Goal: Information Seeking & Learning: Learn about a topic

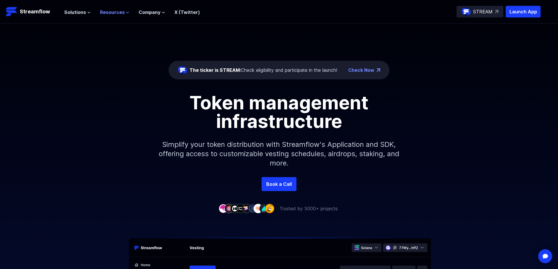
click at [120, 13] on span "Resources" at bounding box center [112, 12] width 25 height 7
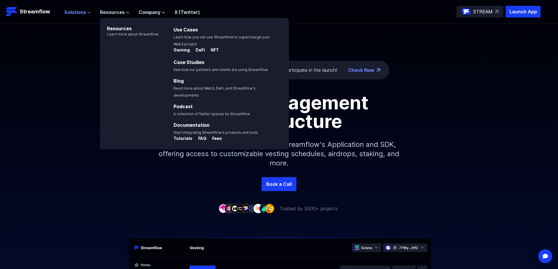
click at [81, 10] on span "Solutions" at bounding box center [75, 12] width 22 height 7
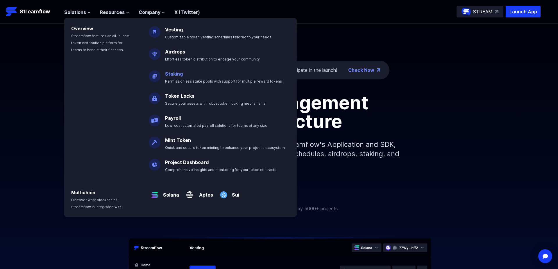
click at [175, 73] on link "Staking" at bounding box center [174, 74] width 18 height 6
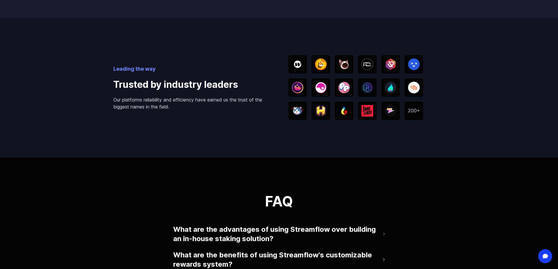
scroll to position [1104, 0]
click at [80, 37] on div "Leading the way Trusted by industry leaders Our platforms reliability and effic…" at bounding box center [279, 87] width 558 height 140
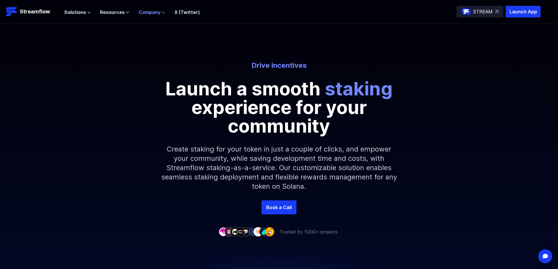
click at [142, 13] on span "Company" at bounding box center [150, 12] width 22 height 7
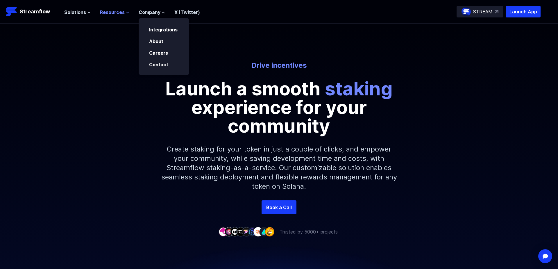
click at [126, 13] on icon at bounding box center [127, 12] width 3 height 3
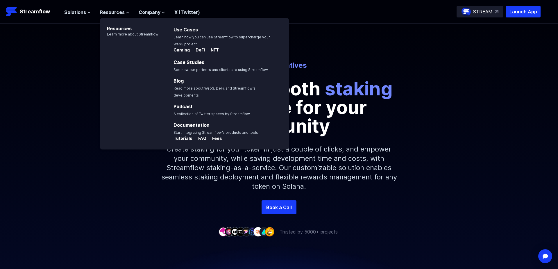
click at [91, 10] on ul "Solutions Overview Streamflow features an all-in-one token distribution platfor…" at bounding box center [132, 12] width 136 height 7
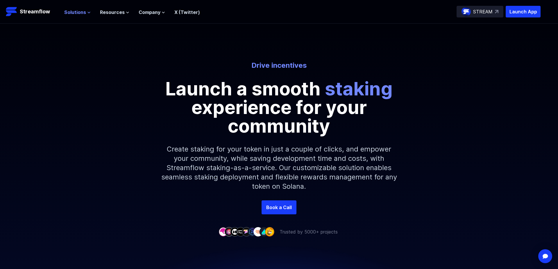
click at [72, 14] on span "Solutions" at bounding box center [75, 12] width 22 height 7
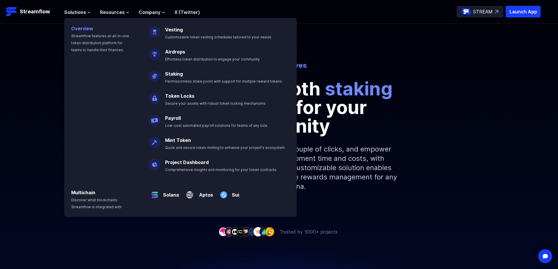
click at [94, 29] on p "Overview Streamflow features an all-in-one token distribution platform for team…" at bounding box center [103, 35] width 78 height 35
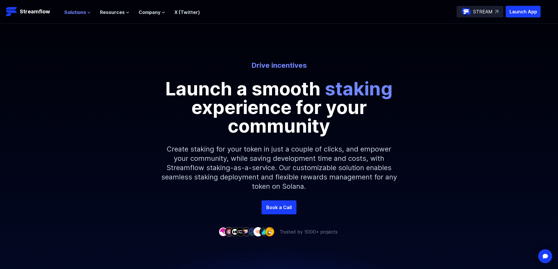
click at [72, 13] on span "Solutions" at bounding box center [75, 12] width 22 height 7
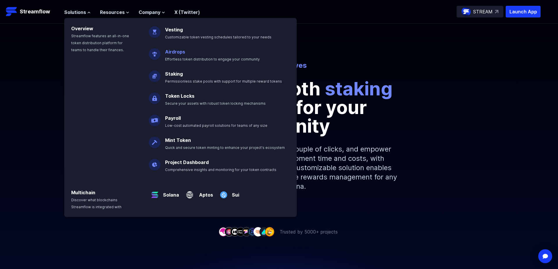
click at [172, 51] on link "Airdrops" at bounding box center [175, 52] width 20 height 6
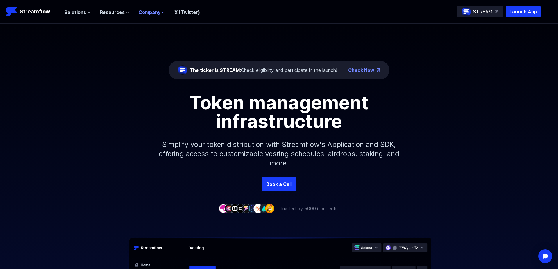
click at [158, 15] on span "Company" at bounding box center [150, 12] width 22 height 7
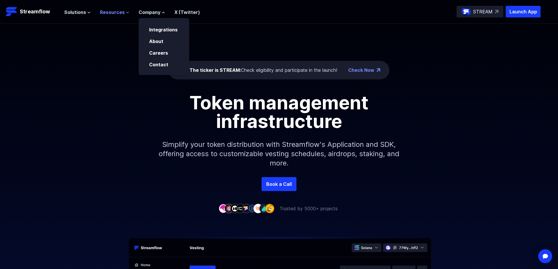
click at [121, 12] on span "Resources" at bounding box center [112, 12] width 25 height 7
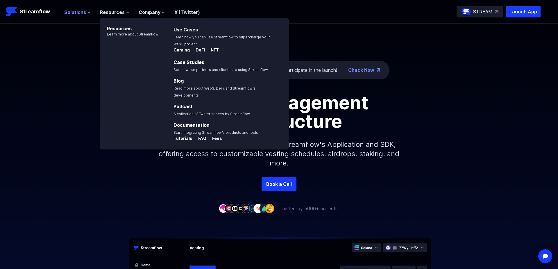
click at [89, 15] on button "Solutions" at bounding box center [77, 12] width 26 height 7
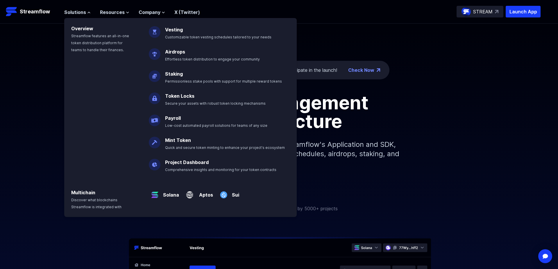
click at [37, 74] on div "The ticker is STREAM: Check eligibility and participate in the launch! Check No…" at bounding box center [279, 100] width 558 height 153
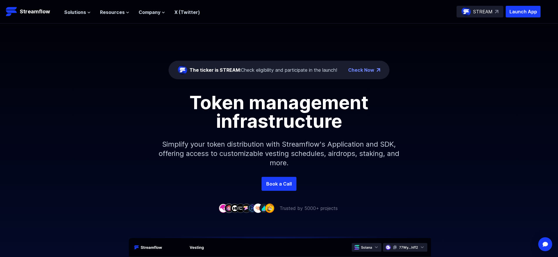
click at [124, 72] on div "The ticker is STREAM: Check eligibility and participate in the launch! Check No…" at bounding box center [279, 100] width 558 height 153
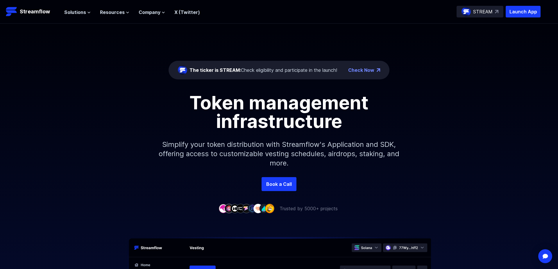
click at [296, 72] on div "The ticker is STREAM: Check eligibility and participate in the launch!" at bounding box center [264, 70] width 148 height 7
click at [282, 181] on link "Book a Call" at bounding box center [279, 184] width 35 height 14
click at [70, 11] on span "Solutions" at bounding box center [75, 12] width 22 height 7
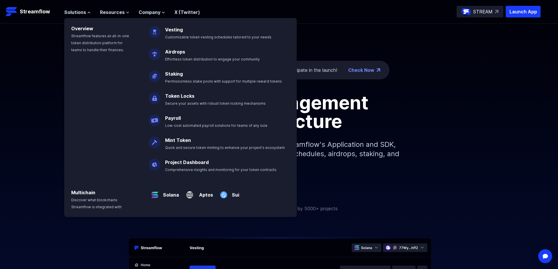
click at [160, 33] on div "Vesting Customizable token vesting schedules tailored to your needs" at bounding box center [212, 29] width 141 height 22
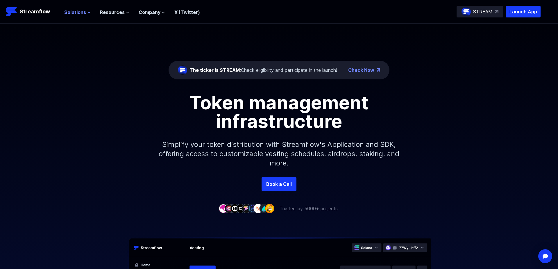
click at [71, 15] on span "Solutions" at bounding box center [75, 12] width 22 height 7
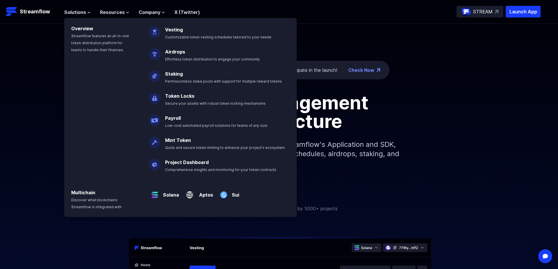
click at [154, 33] on img at bounding box center [155, 30] width 12 height 16
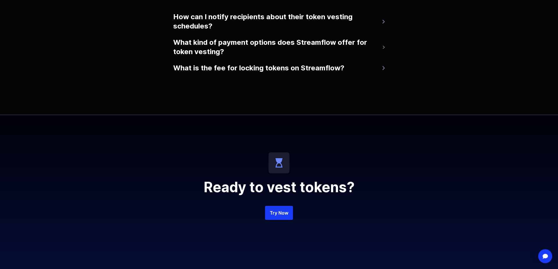
scroll to position [1400, 0]
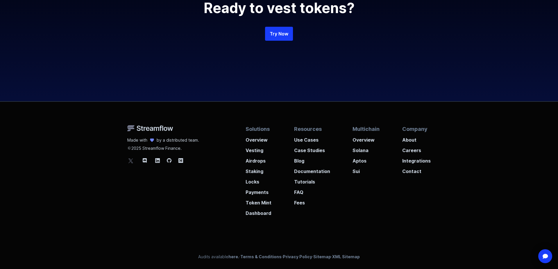
click at [94, 72] on div "Ready to vest tokens? Try Now" at bounding box center [279, 18] width 558 height 165
click at [256, 152] on p "Vesting" at bounding box center [259, 148] width 26 height 10
